Goal: Task Accomplishment & Management: Complete application form

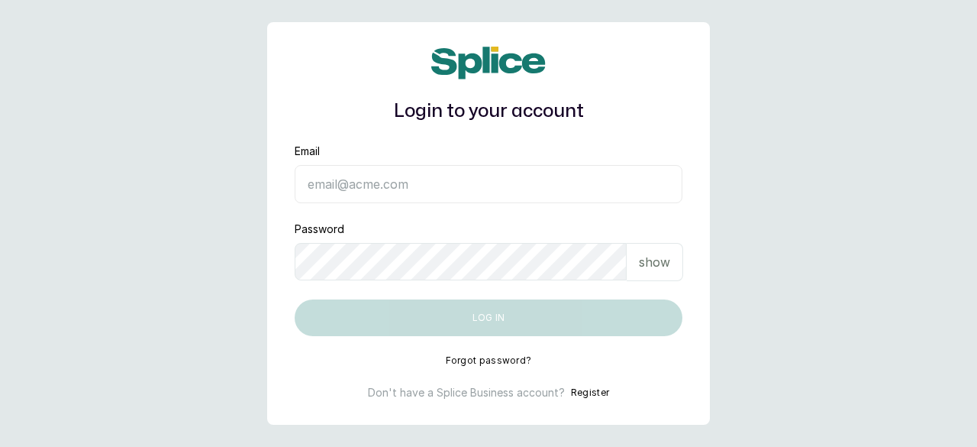
click at [304, 189] on input "Email" at bounding box center [489, 184] width 388 height 38
type input "[EMAIL_ADDRESS][DOMAIN_NAME]"
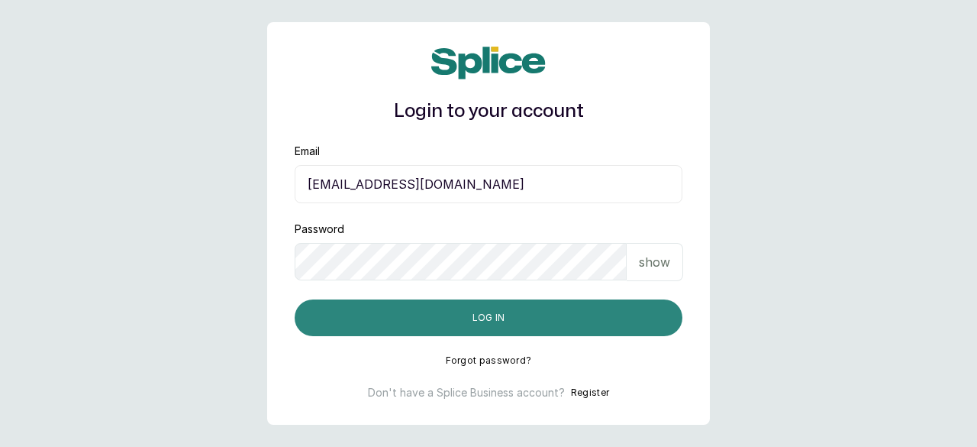
click at [459, 312] on button "Log in" at bounding box center [489, 317] width 388 height 37
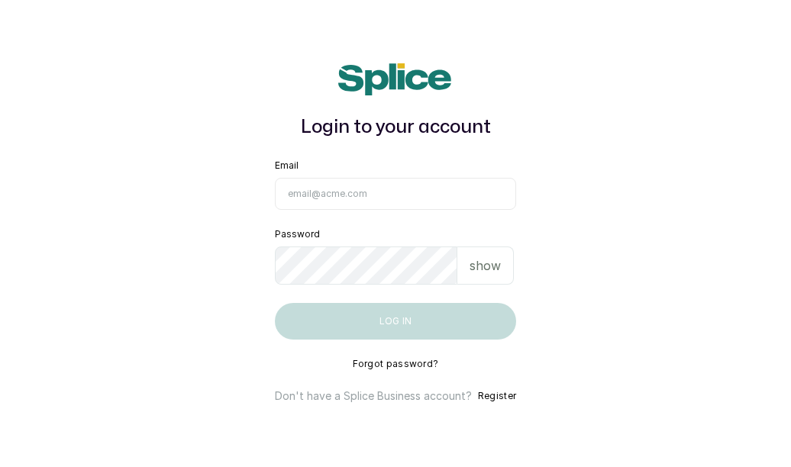
click at [366, 205] on input "Email" at bounding box center [395, 194] width 241 height 32
type input "[EMAIL_ADDRESS][DOMAIN_NAME]"
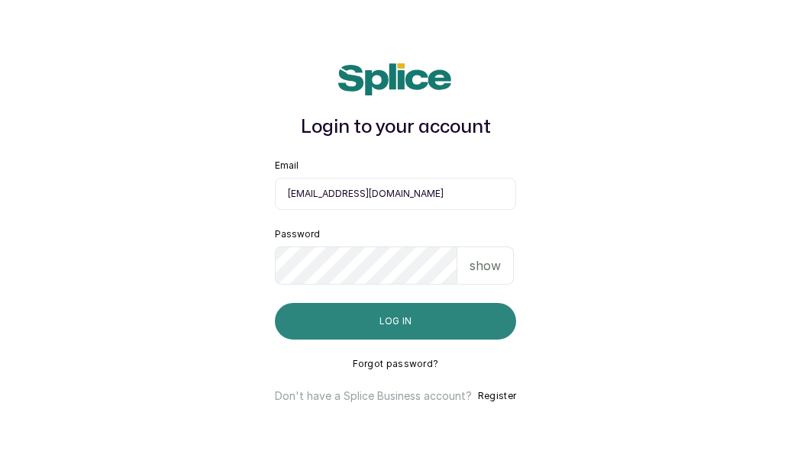
click at [379, 317] on button "Log in" at bounding box center [395, 321] width 241 height 37
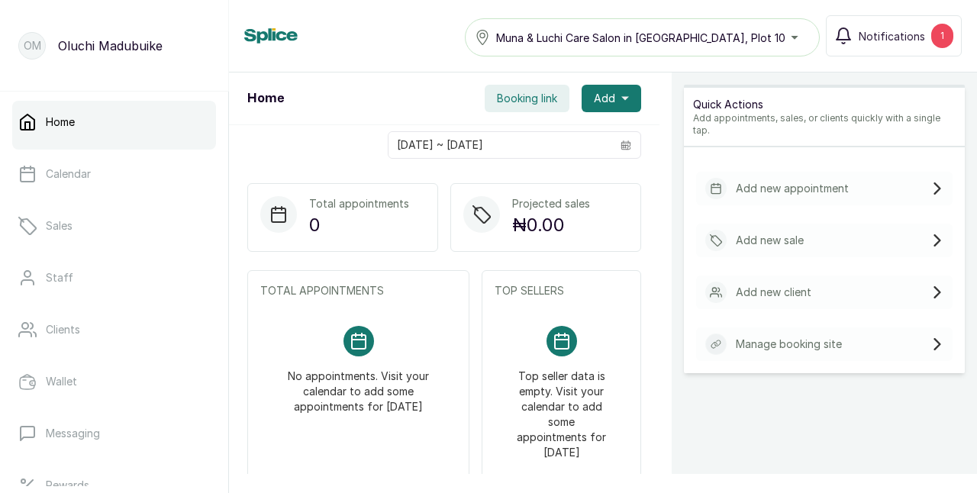
click at [768, 181] on p "Add new appointment" at bounding box center [792, 188] width 113 height 15
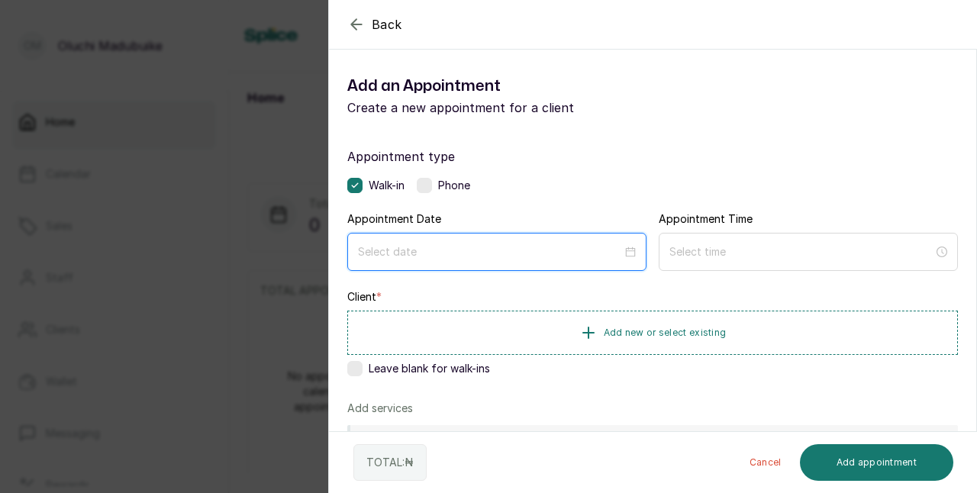
click at [450, 250] on input at bounding box center [490, 251] width 264 height 17
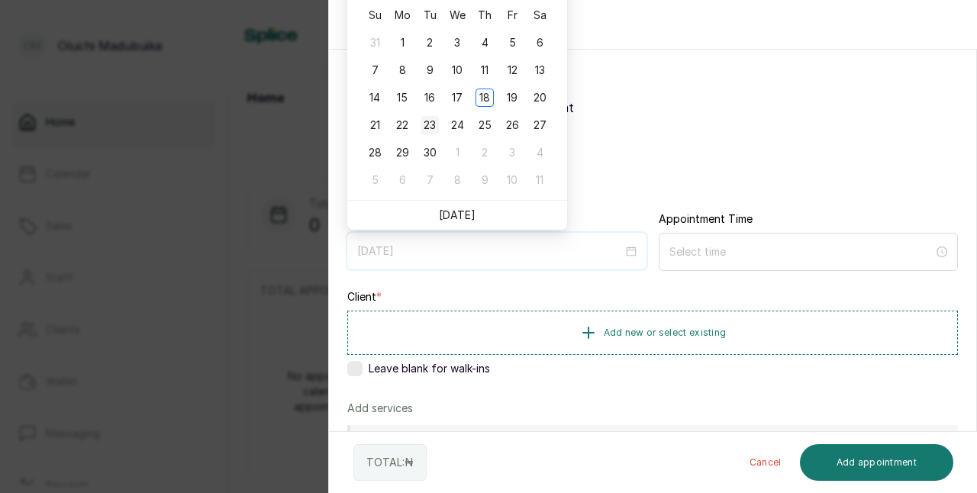
type input "2025/09/23"
click at [426, 128] on div "23" at bounding box center [430, 125] width 18 height 18
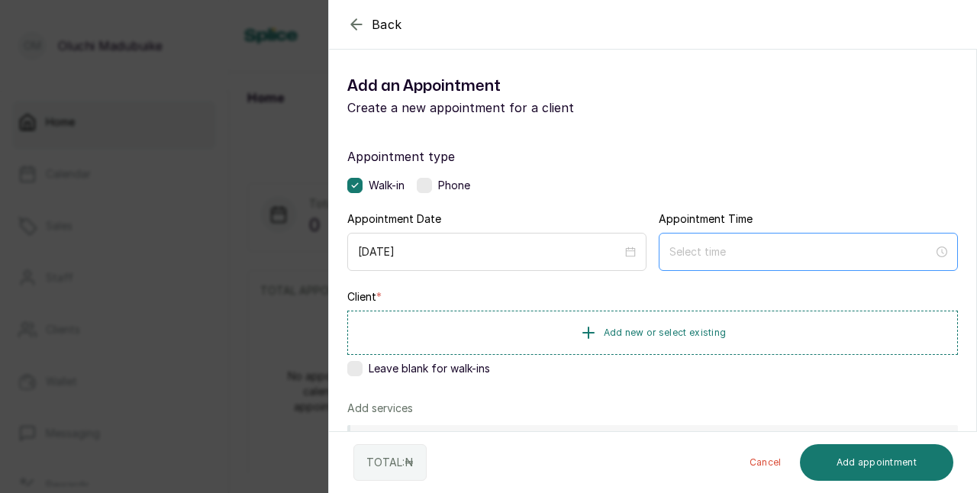
click at [677, 262] on div at bounding box center [808, 252] width 299 height 38
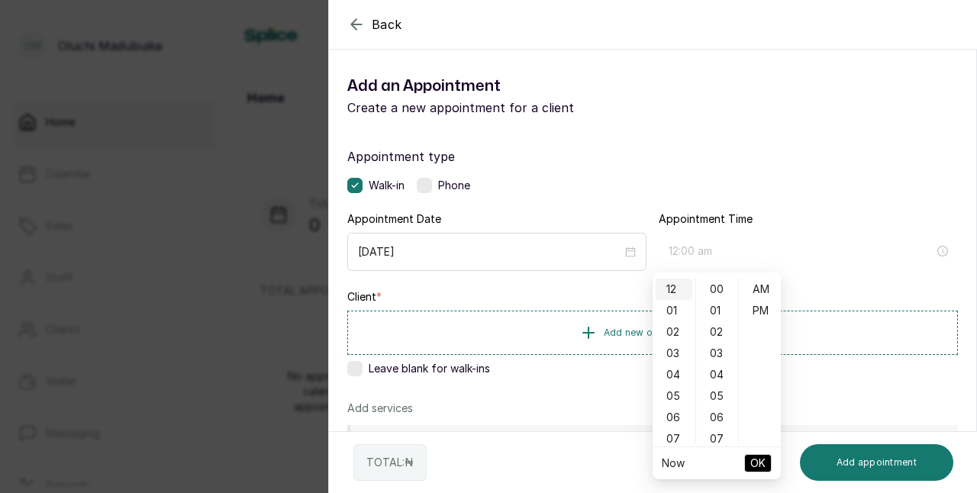
click at [671, 289] on div "12" at bounding box center [674, 289] width 37 height 21
click at [717, 287] on div "00" at bounding box center [717, 289] width 37 height 21
type input "12:00 pm"
click at [764, 311] on div "PM" at bounding box center [760, 310] width 37 height 21
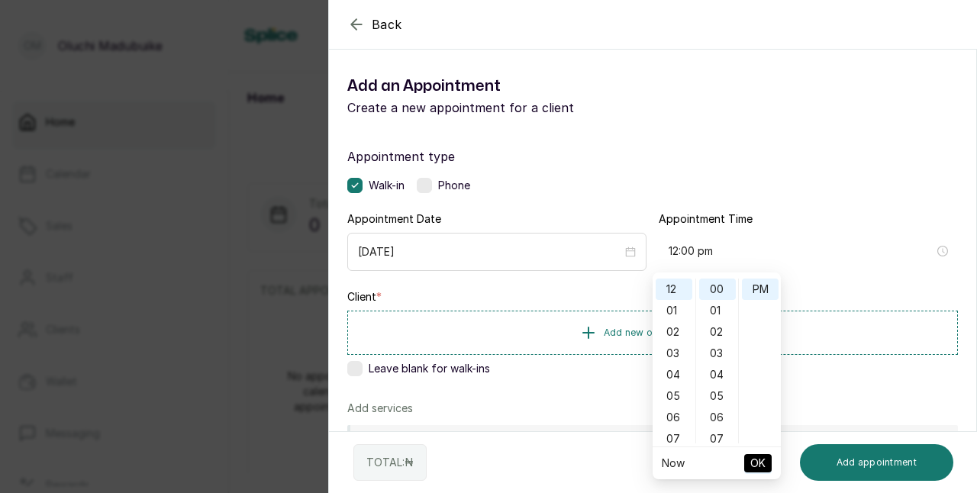
click at [759, 456] on span "OK" at bounding box center [757, 463] width 15 height 29
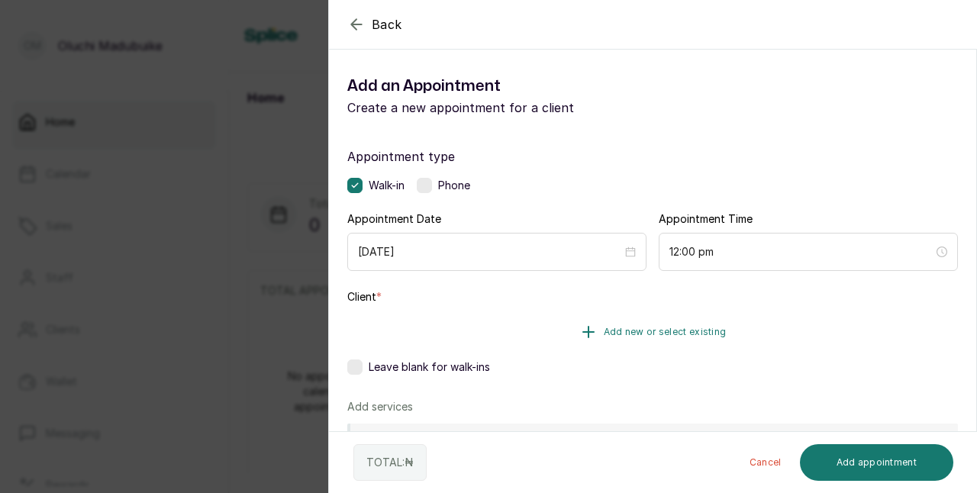
click at [626, 324] on button "Add new or select existing" at bounding box center [652, 332] width 611 height 43
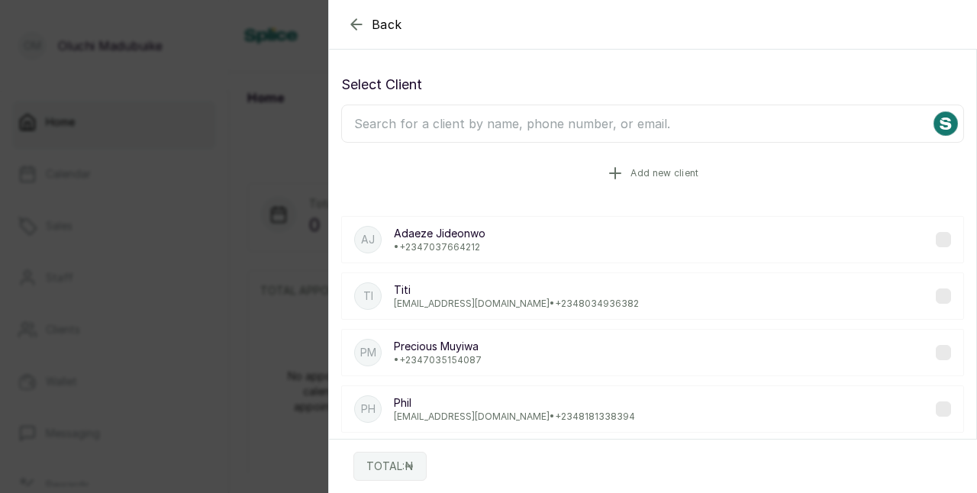
click at [406, 163] on button "Add new client" at bounding box center [652, 173] width 623 height 43
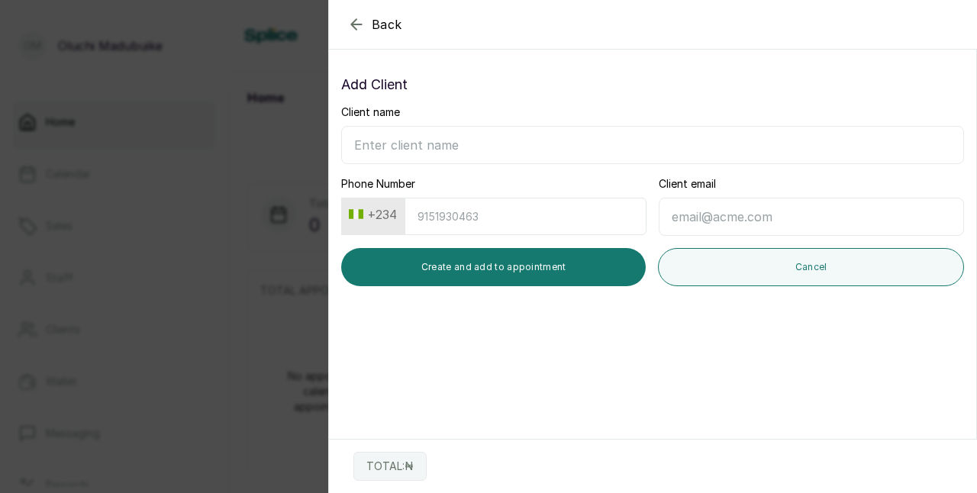
click at [391, 143] on input "Client name" at bounding box center [652, 145] width 623 height 38
type input "O"
click at [357, 28] on icon "button" at bounding box center [356, 24] width 18 height 18
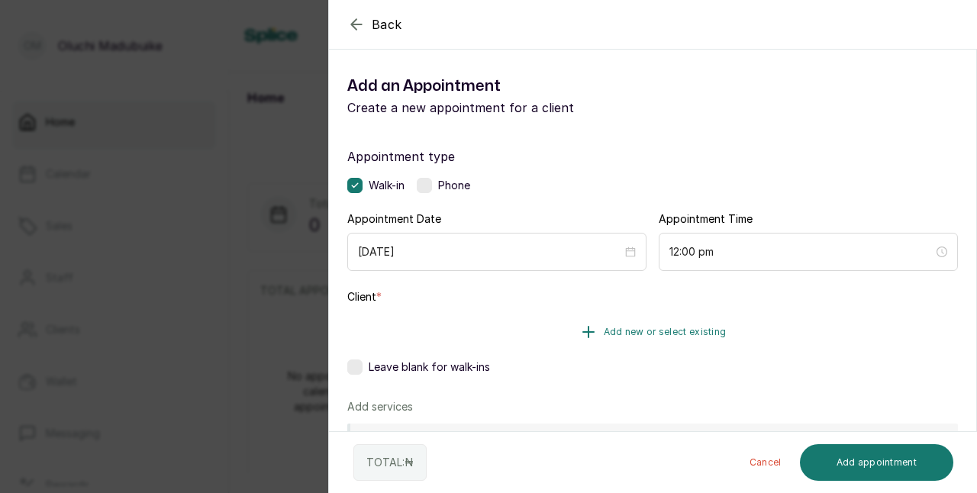
click at [580, 318] on button "Add new or select existing" at bounding box center [652, 332] width 611 height 43
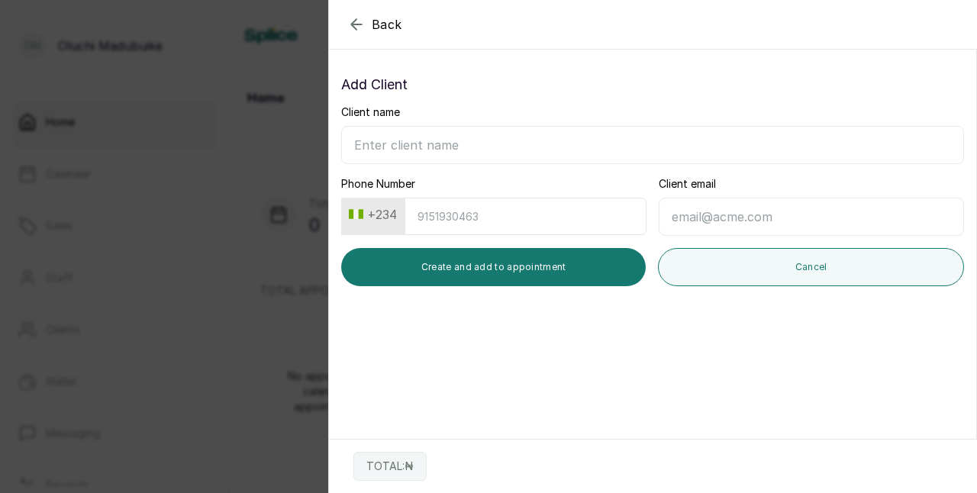
click at [356, 27] on icon "button" at bounding box center [356, 24] width 18 height 18
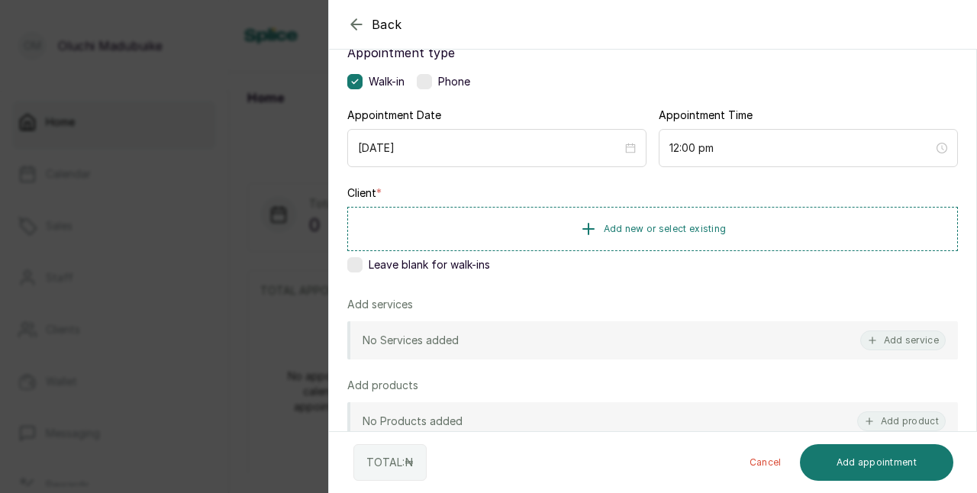
scroll to position [105, 0]
click at [357, 260] on label at bounding box center [354, 263] width 15 height 15
click at [353, 260] on icon at bounding box center [355, 264] width 8 height 8
click at [590, 232] on icon "button" at bounding box center [588, 227] width 18 height 18
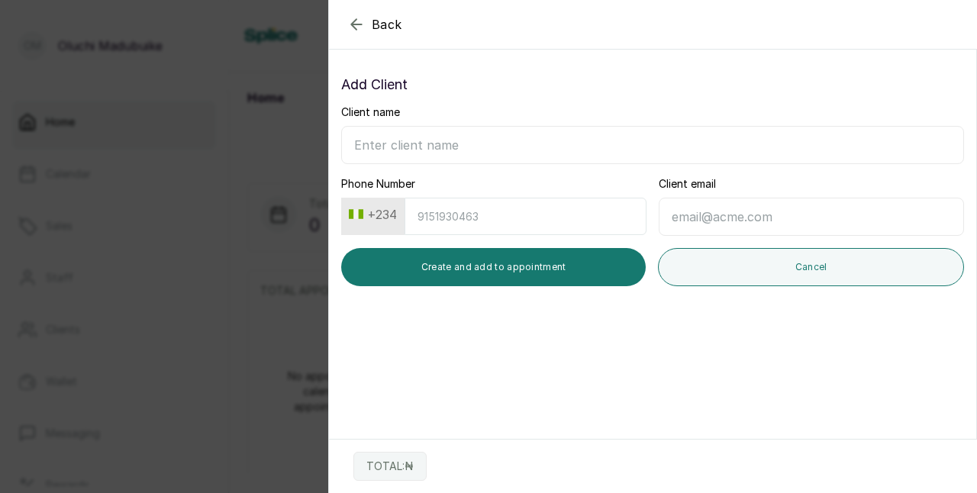
scroll to position [0, 0]
click at [359, 29] on icon "button" at bounding box center [356, 24] width 18 height 18
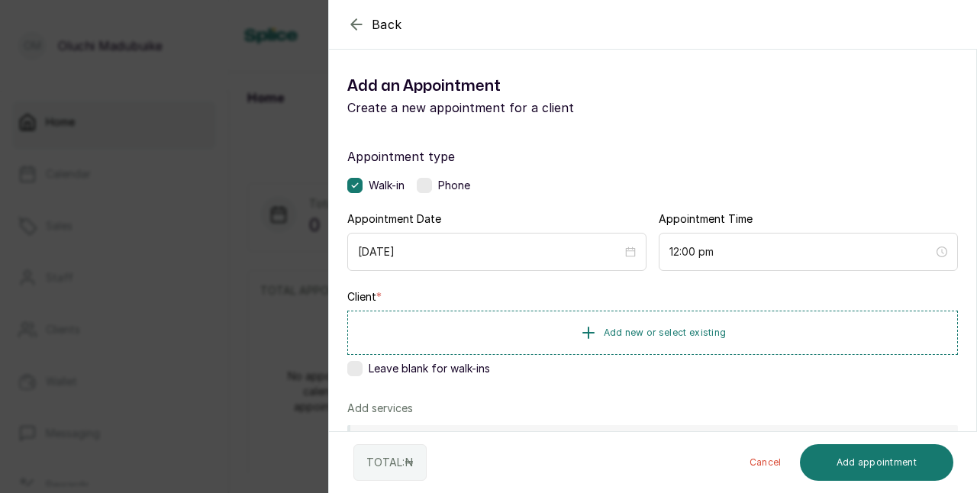
click at [363, 367] on div "Leave blank for walk-ins" at bounding box center [652, 368] width 611 height 15
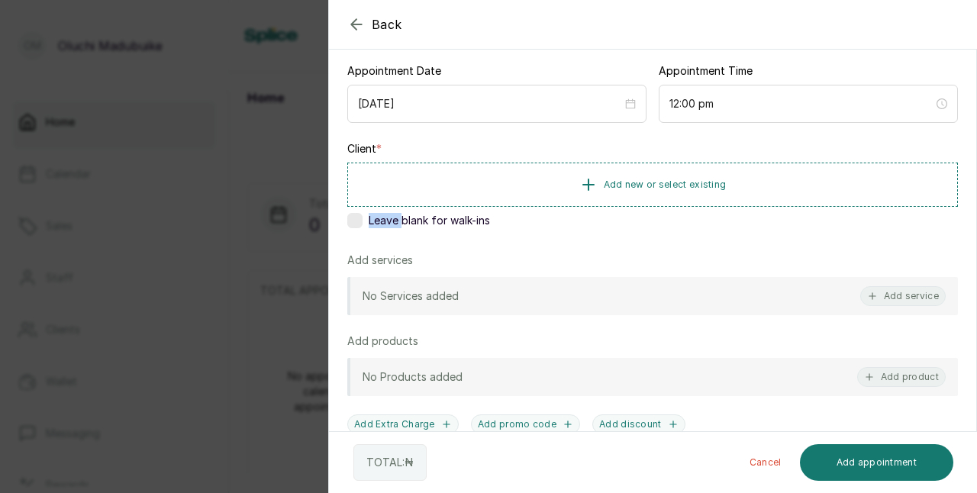
scroll to position [155, 0]
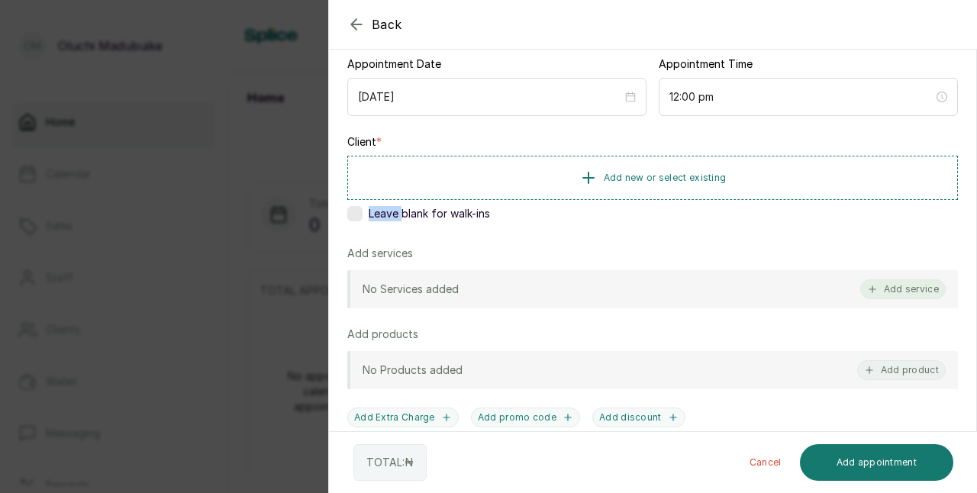
click at [891, 287] on button "Add service" at bounding box center [902, 289] width 85 height 20
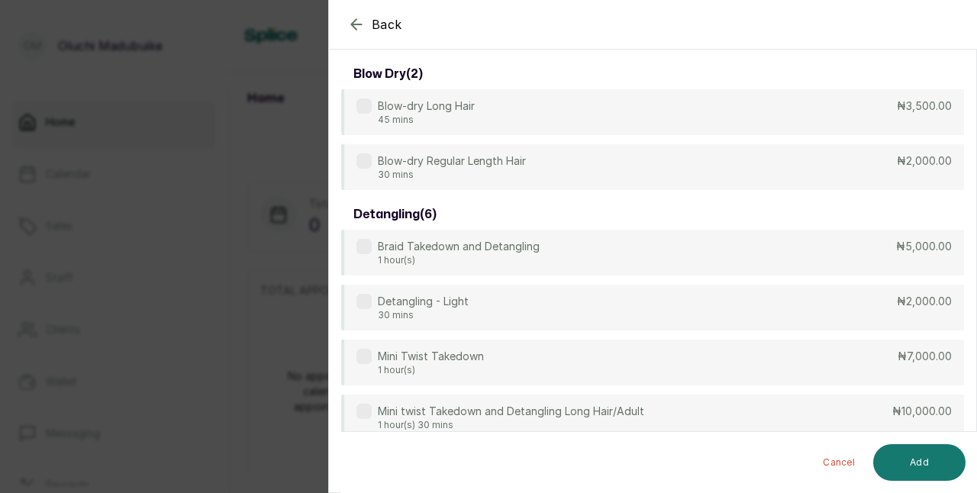
scroll to position [61, 0]
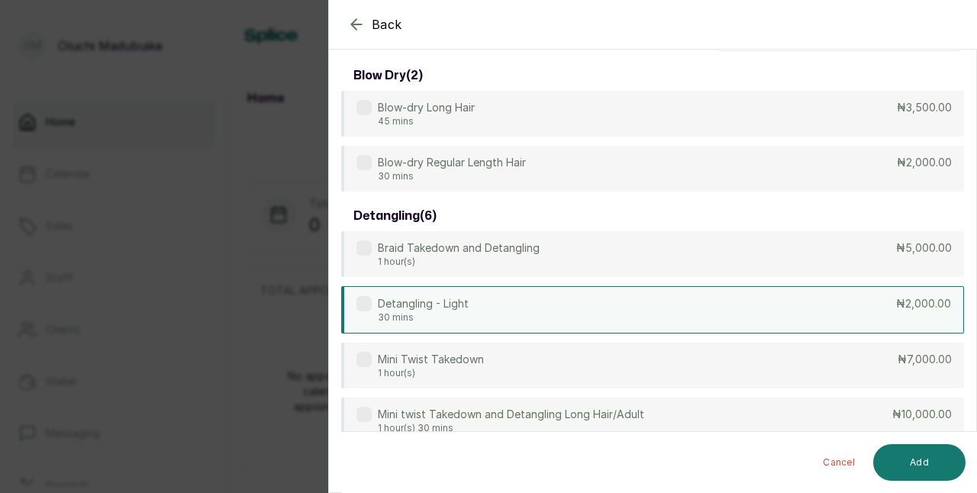
click at [507, 303] on div "Detangling - Light 30 mins ₦2,000.00" at bounding box center [652, 309] width 623 height 47
click at [940, 461] on button "Add" at bounding box center [919, 462] width 92 height 37
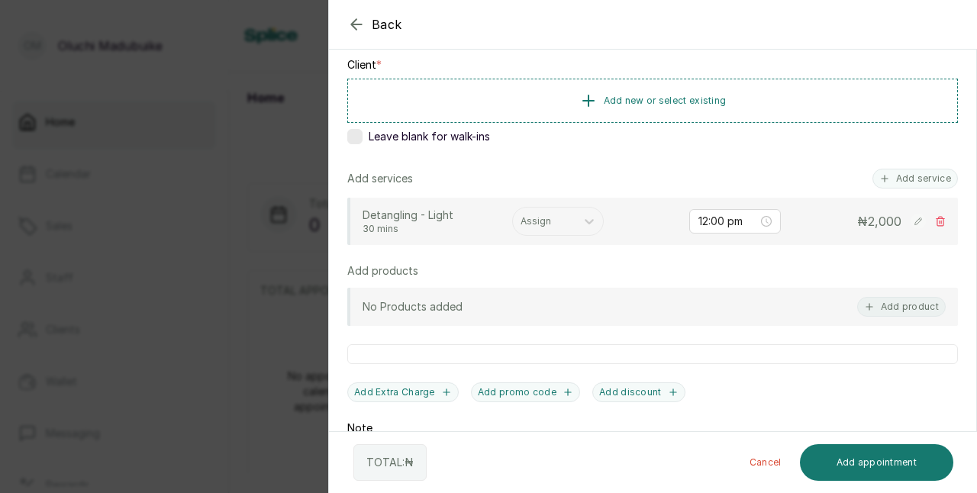
scroll to position [226, 0]
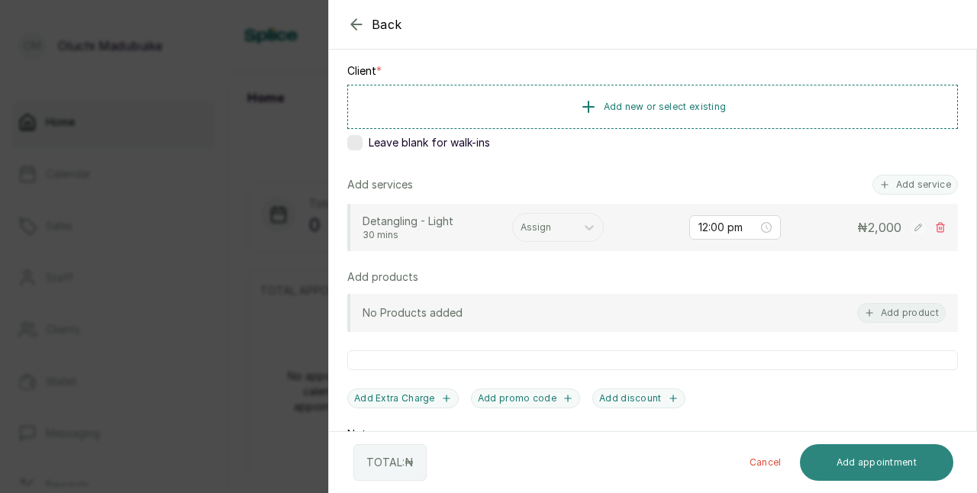
click at [843, 461] on button "Add appointment" at bounding box center [877, 462] width 154 height 37
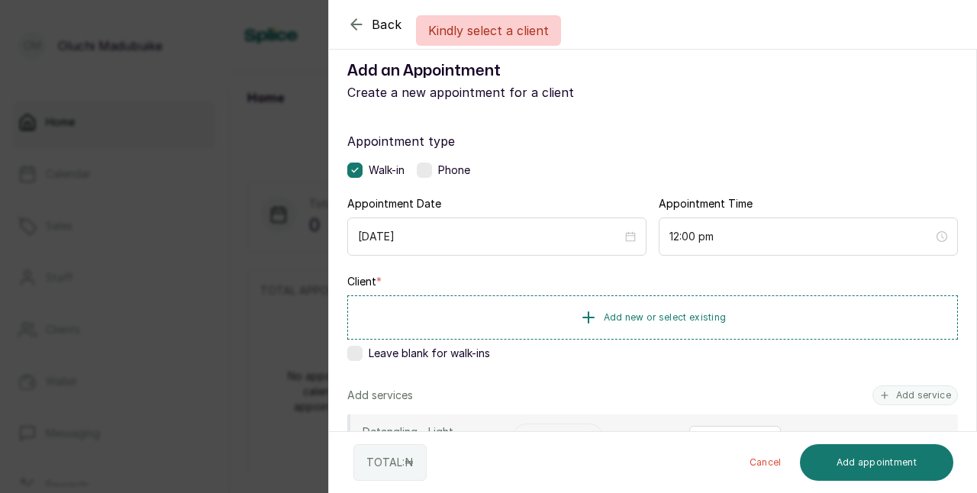
scroll to position [8, 0]
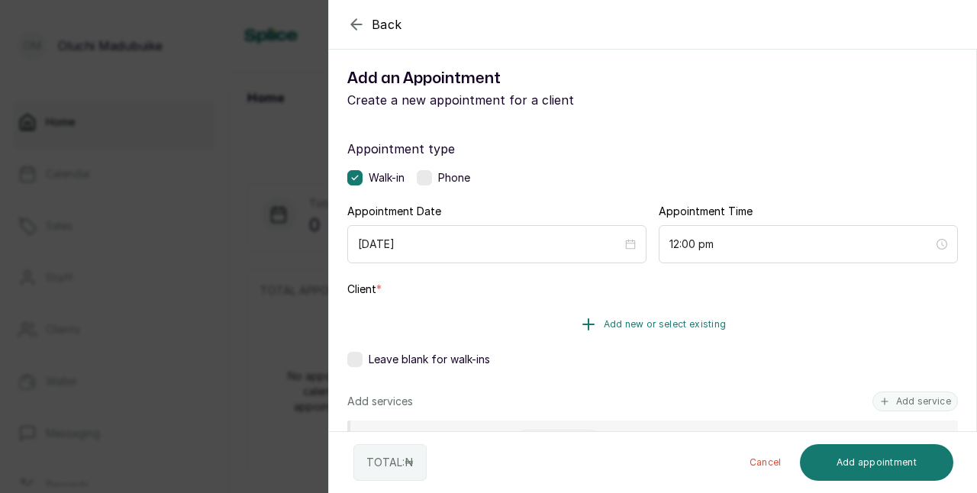
click at [586, 325] on icon "button" at bounding box center [588, 324] width 18 height 18
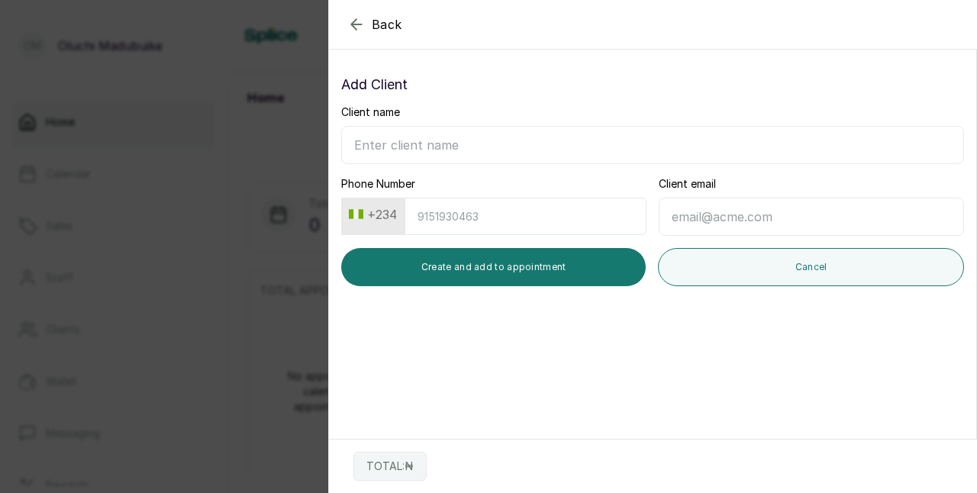
click at [447, 139] on input "Client name" at bounding box center [652, 145] width 623 height 38
type input "Oluchi Madubuike"
click at [449, 211] on input "Phone Number" at bounding box center [526, 216] width 242 height 37
type input "8063290728"
click at [669, 226] on input "Client email" at bounding box center [811, 217] width 305 height 38
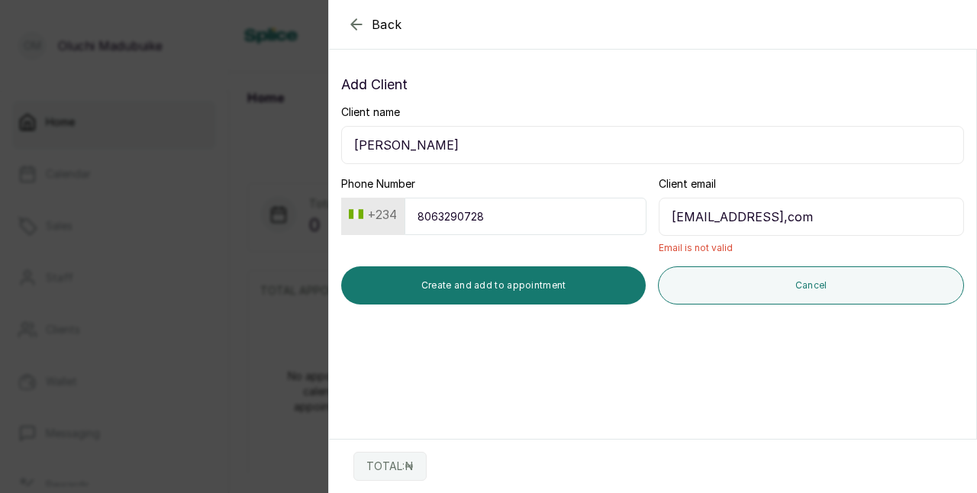
type input "oluchi.anika@yahoo,com"
click at [766, 336] on section "Back Add Appointment Add Client Client name Oluchi Madubuike Phone Number +234 …" at bounding box center [652, 246] width 649 height 493
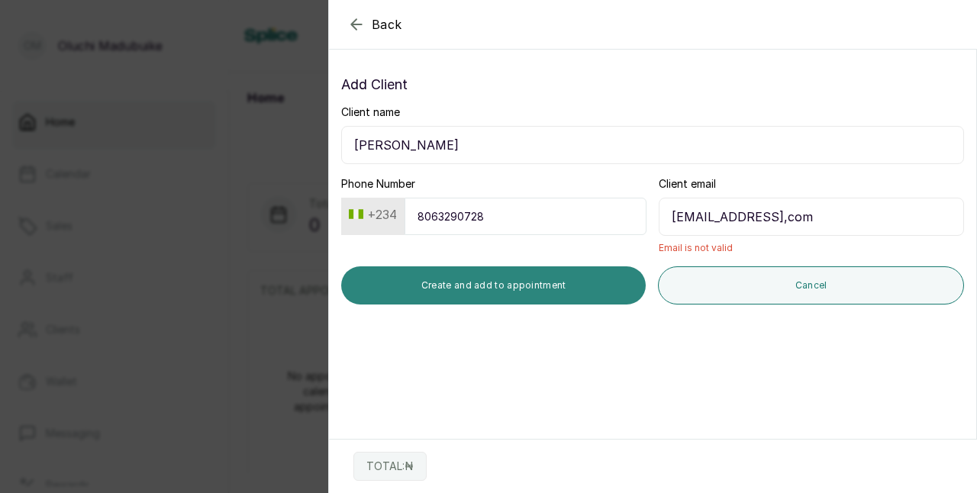
click at [508, 291] on button "Create and add to appointment" at bounding box center [493, 285] width 305 height 38
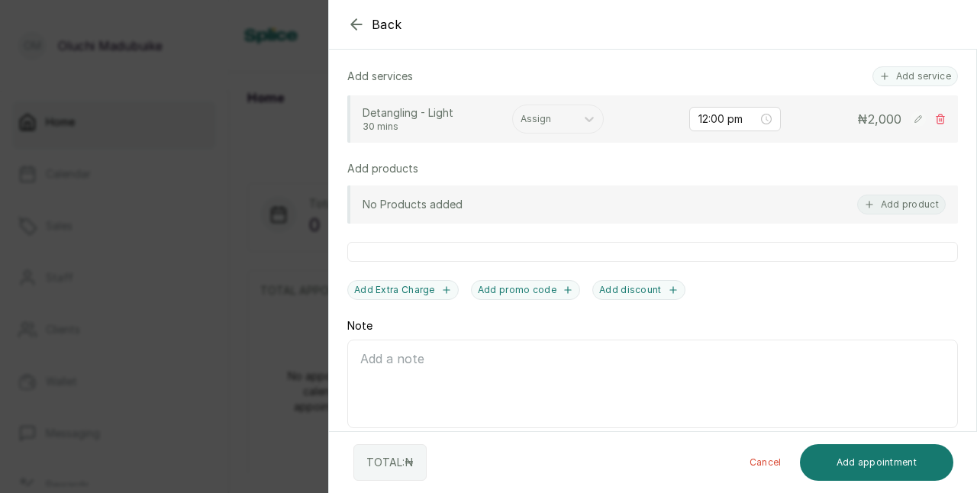
scroll to position [369, 0]
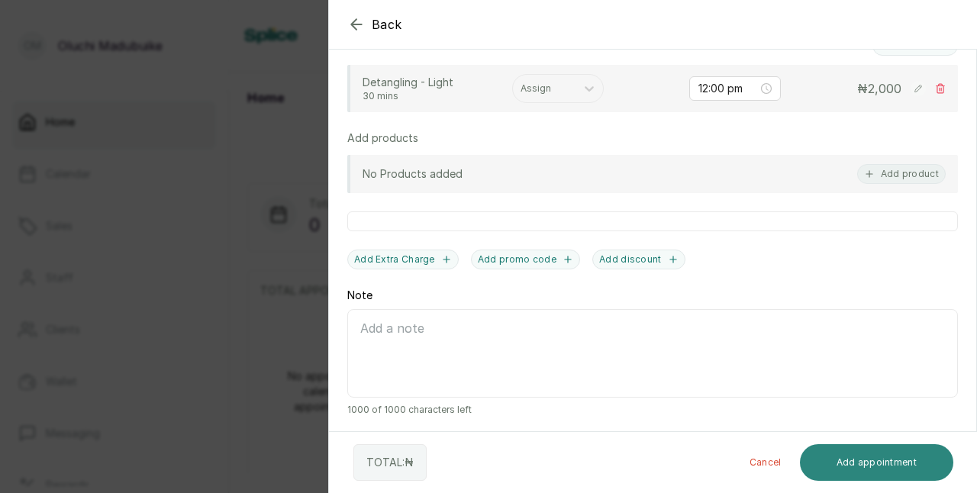
click at [898, 465] on button "Add appointment" at bounding box center [877, 462] width 154 height 37
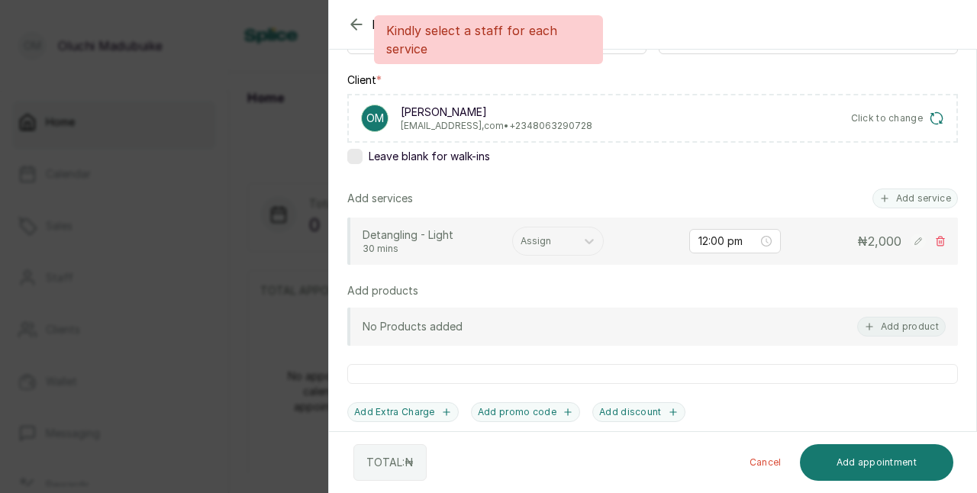
scroll to position [210, 0]
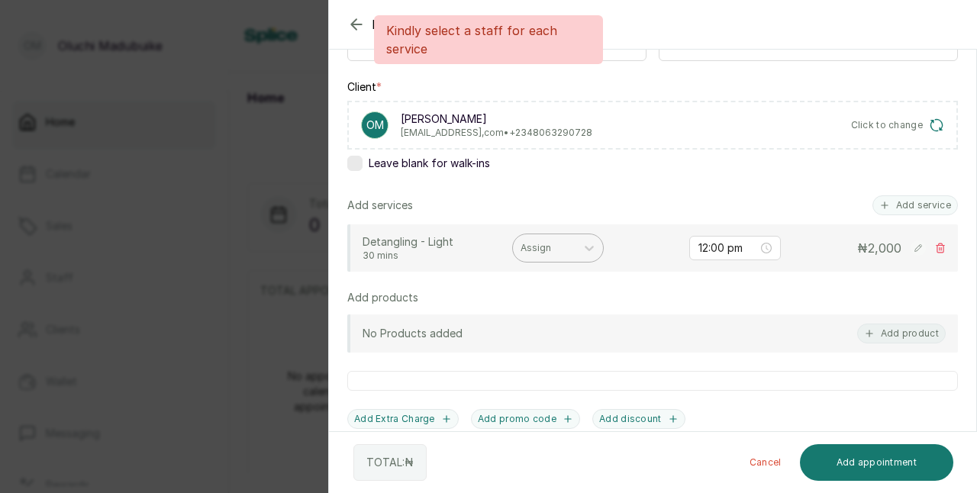
click at [564, 256] on div "Assign" at bounding box center [558, 248] width 92 height 29
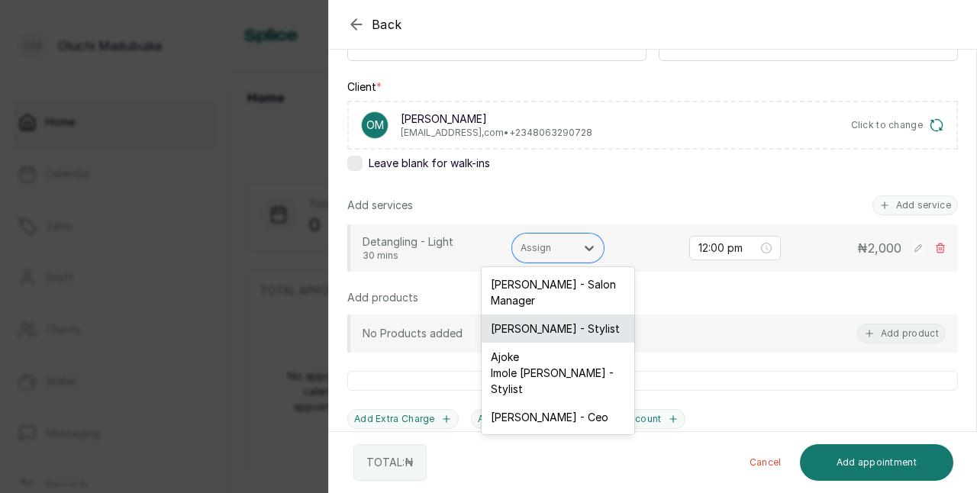
click at [537, 334] on div "Joy Andrew - Stylist" at bounding box center [558, 328] width 153 height 28
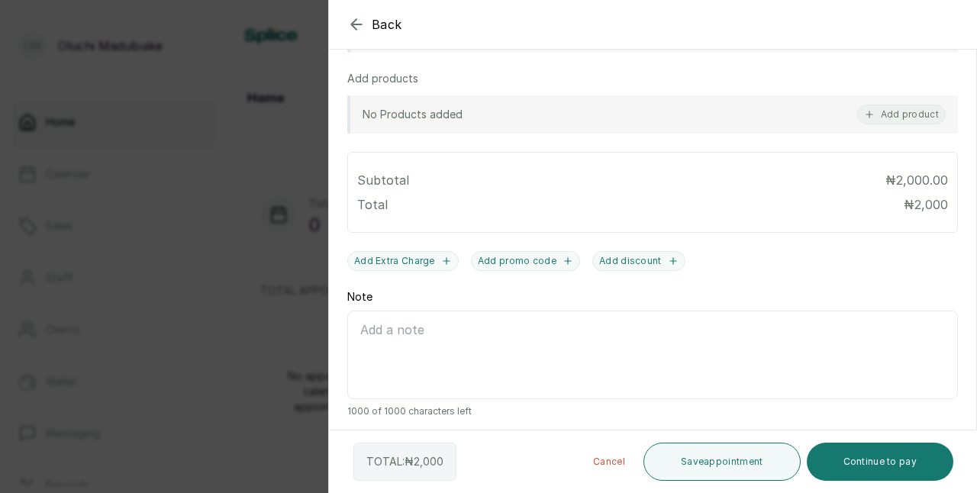
scroll to position [430, 0]
click at [732, 466] on button "Save appointment" at bounding box center [721, 462] width 157 height 38
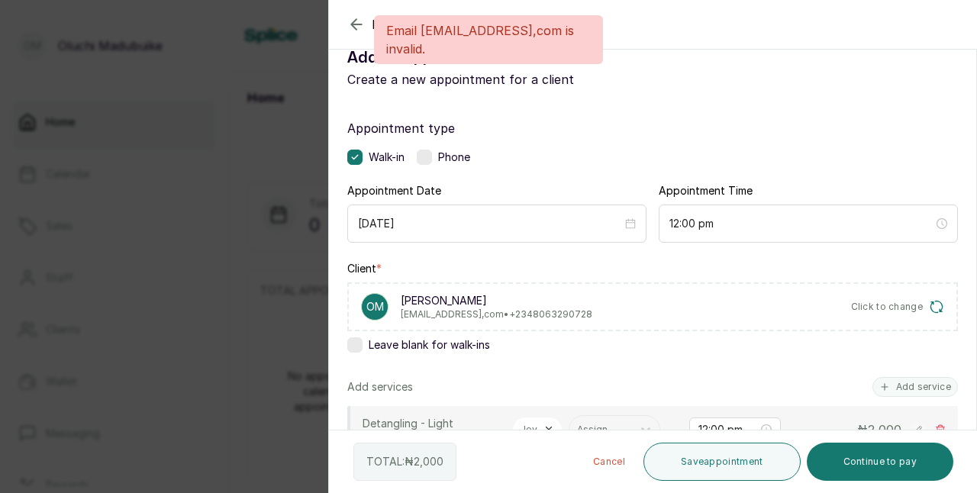
scroll to position [0, 0]
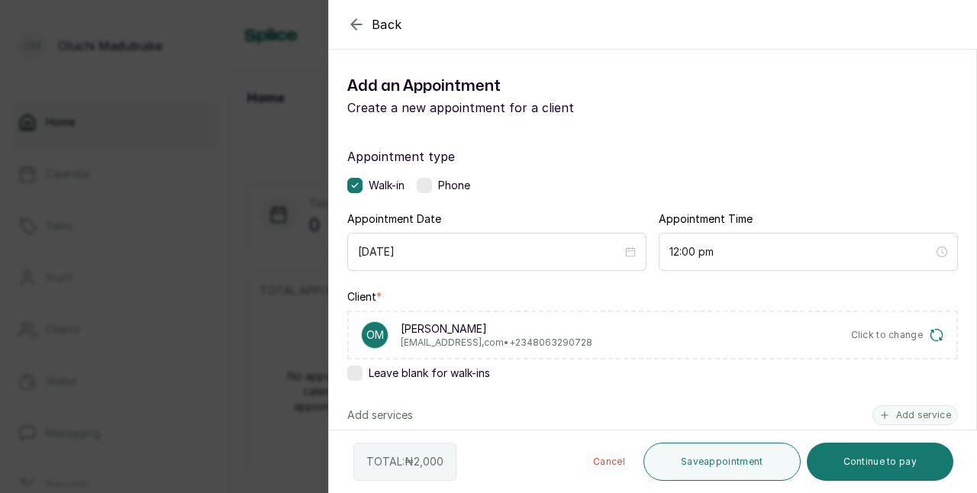
click at [873, 337] on span "Click to change" at bounding box center [887, 335] width 73 height 12
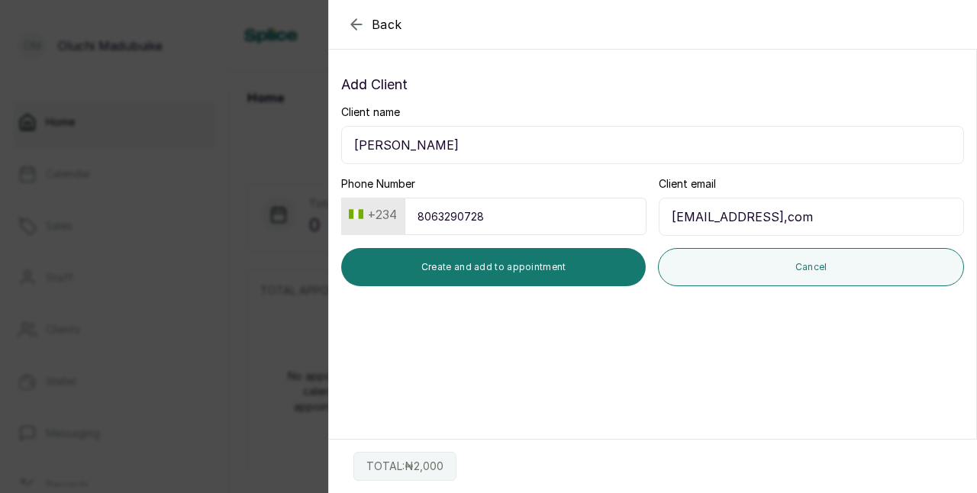
click at [785, 221] on input "oluchi.anika@yahoo,com" at bounding box center [811, 217] width 305 height 38
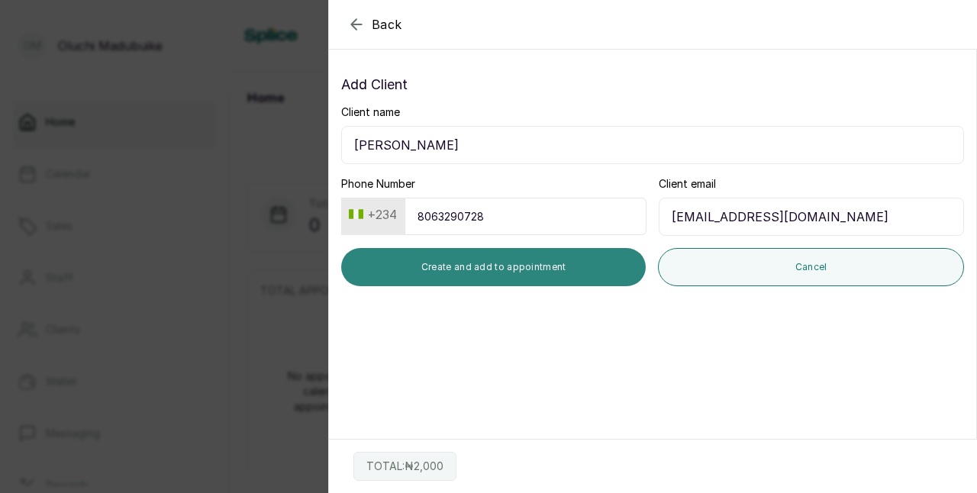
type input "oluchi.anika@yahoo.com"
click at [522, 271] on button "Create and add to appointment" at bounding box center [493, 267] width 305 height 38
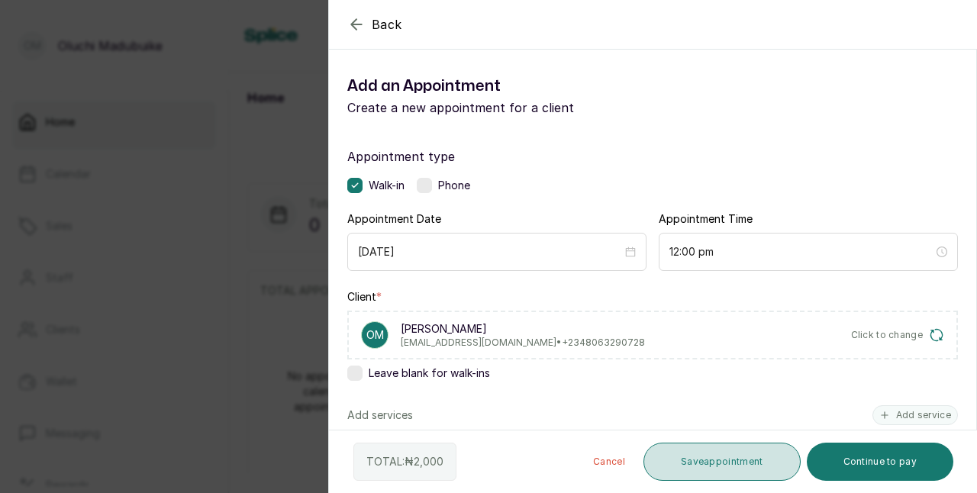
click at [736, 458] on button "Save appointment" at bounding box center [721, 462] width 157 height 38
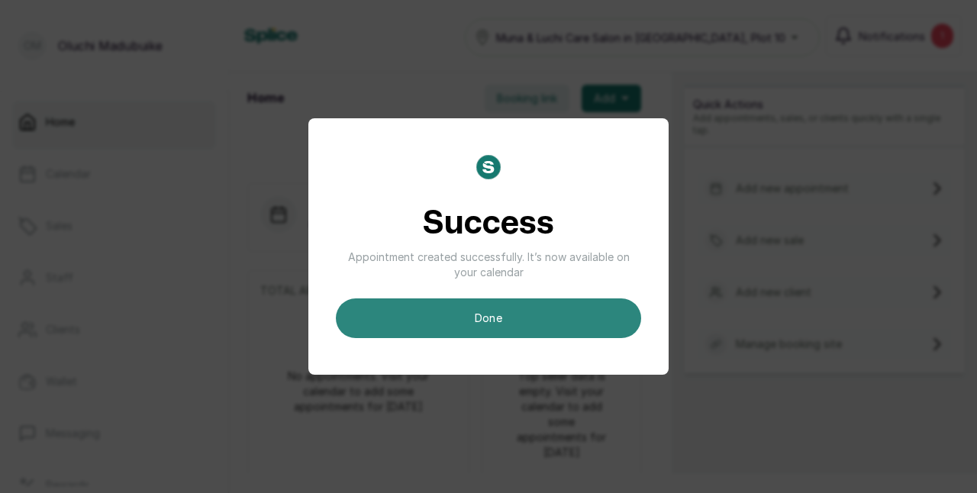
click at [492, 319] on button "done" at bounding box center [488, 318] width 305 height 40
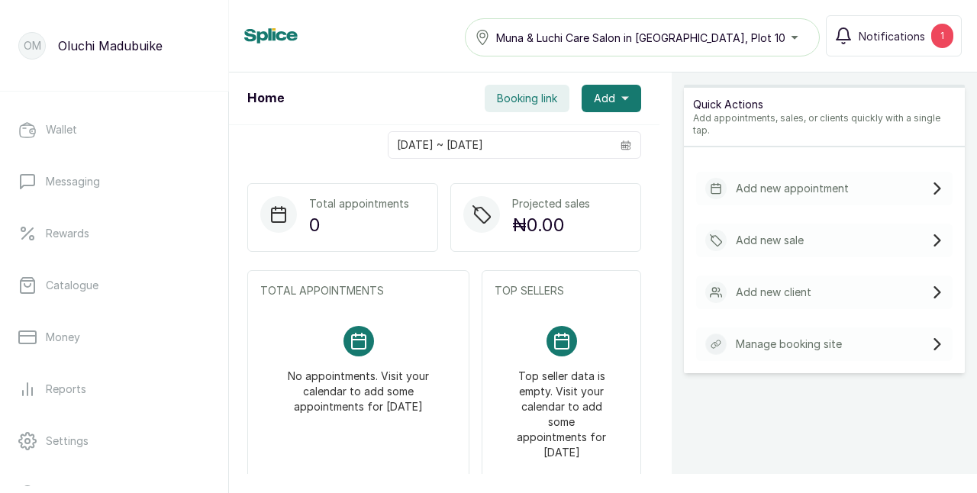
scroll to position [259, 0]
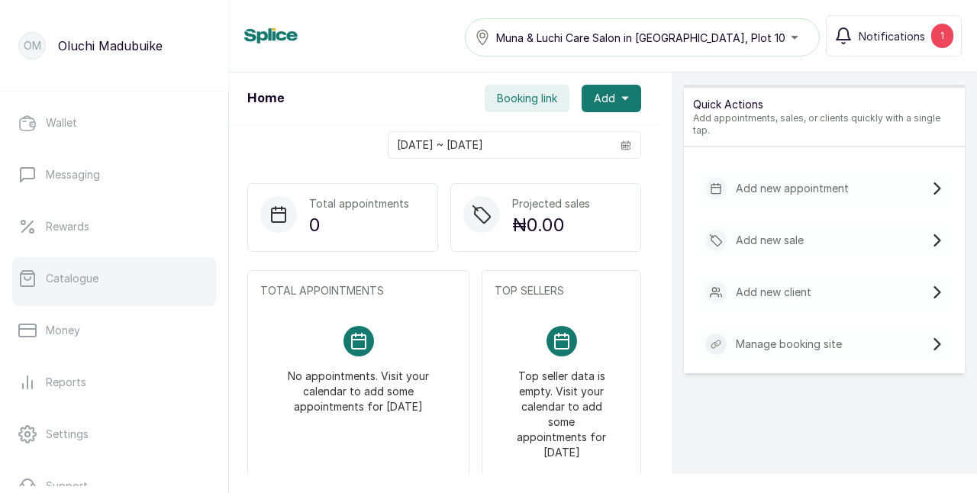
click at [108, 290] on link "Catalogue" at bounding box center [114, 278] width 204 height 43
